Goal: Book appointment/travel/reservation

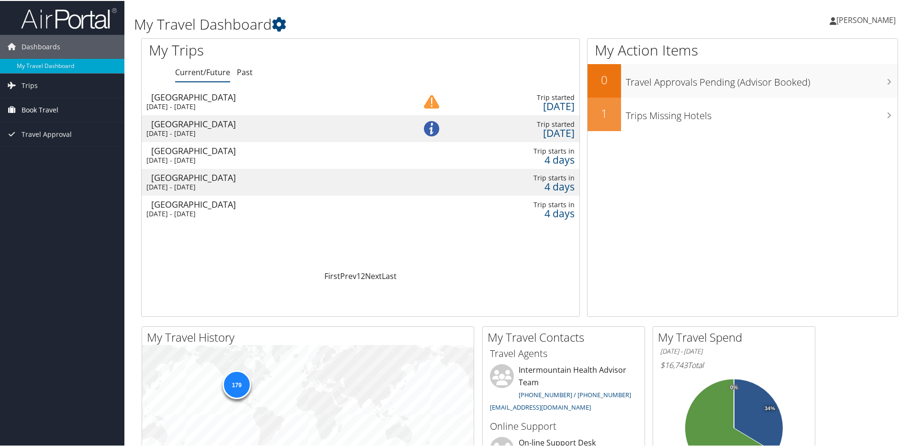
click at [80, 105] on link "Book Travel" at bounding box center [62, 109] width 124 height 24
click at [63, 154] on link "Book/Manage Online Trips" at bounding box center [62, 157] width 124 height 14
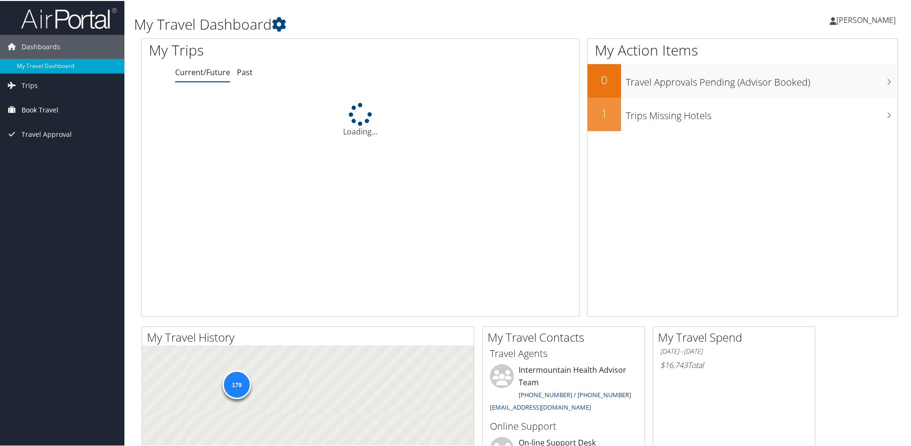
click at [61, 106] on link "Book Travel" at bounding box center [62, 109] width 124 height 24
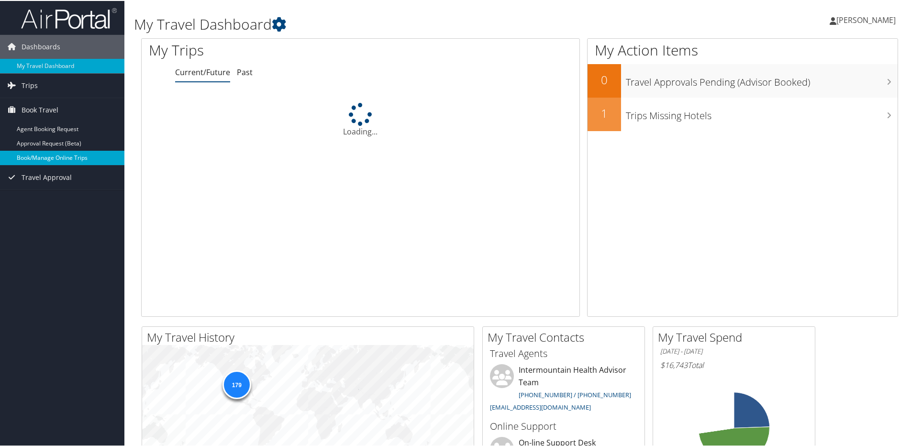
click at [57, 155] on link "Book/Manage Online Trips" at bounding box center [62, 157] width 124 height 14
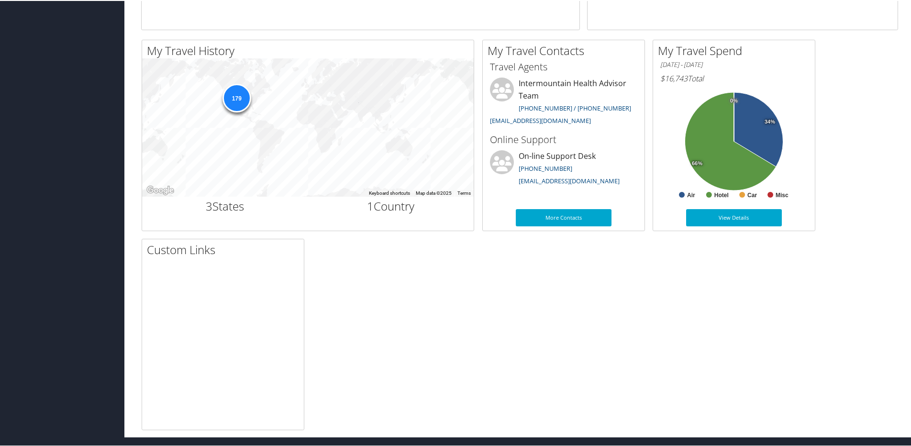
scroll to position [287, 0]
